Goal: Communication & Community: Connect with others

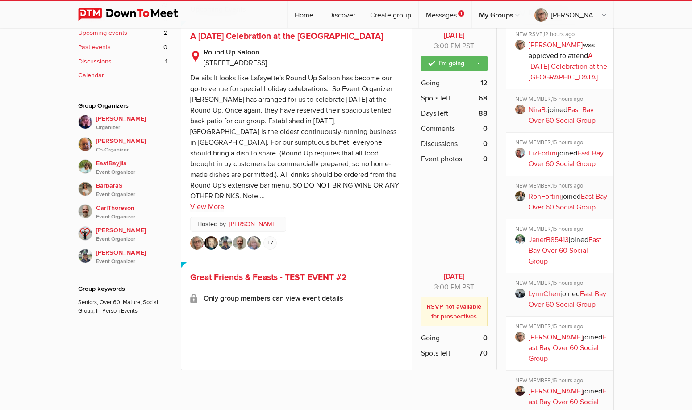
scroll to position [446, 0]
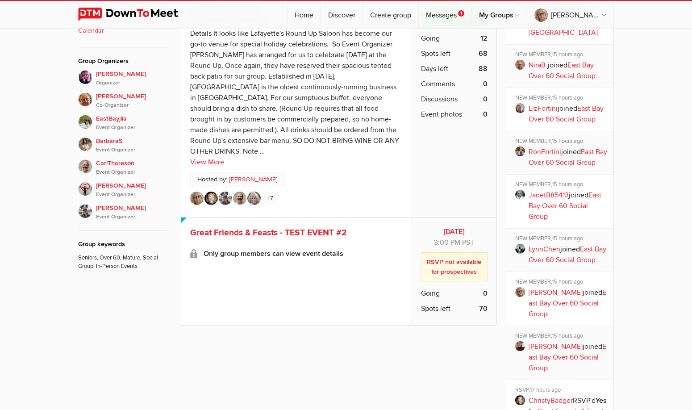
click at [254, 227] on span "Great Friends & Feasts - TEST EVENT #2" at bounding box center [268, 232] width 157 height 11
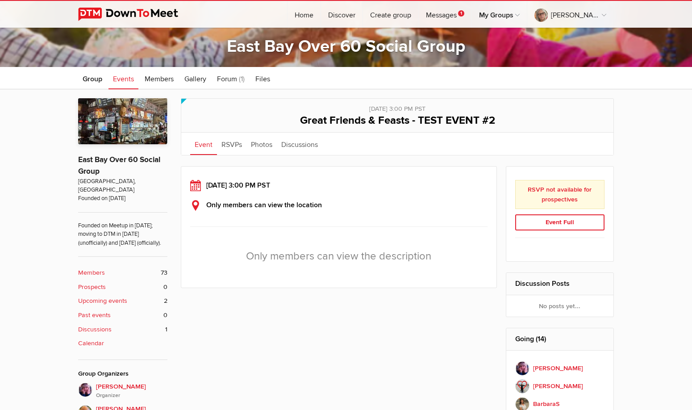
scroll to position [179, 0]
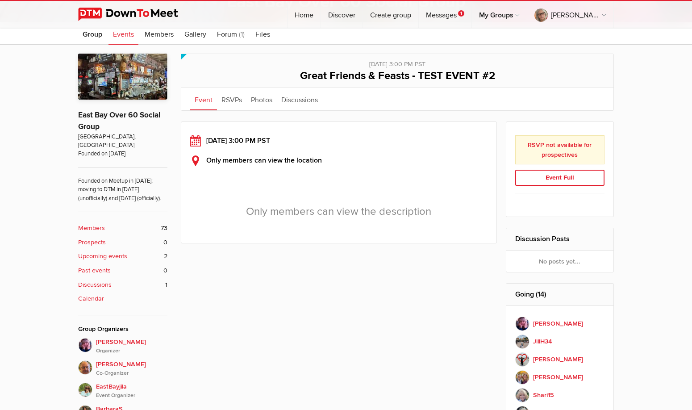
click at [293, 163] on b "Only members can view the location" at bounding box center [264, 160] width 116 height 9
click at [462, 13] on link "Messages 1" at bounding box center [445, 14] width 53 height 27
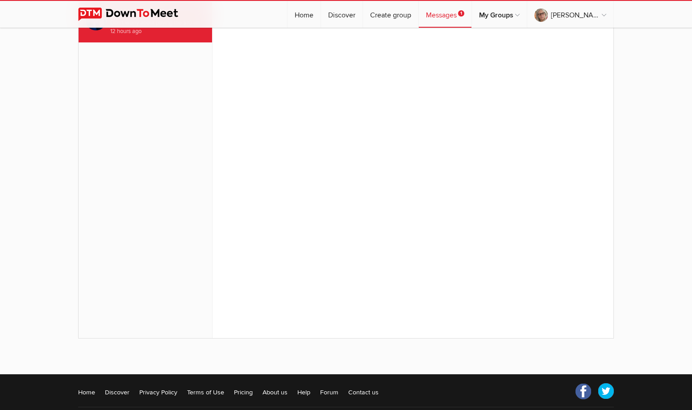
scroll to position [110, 0]
